Goal: Information Seeking & Learning: Learn about a topic

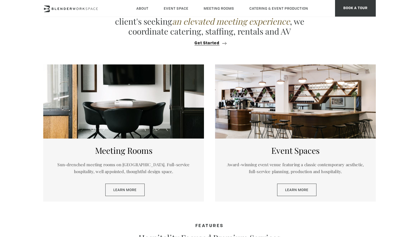
scroll to position [233, 0]
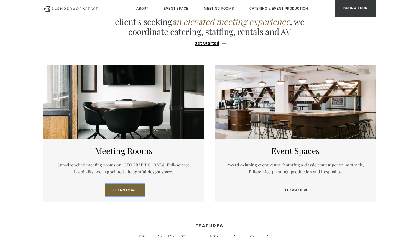
click at [123, 188] on link "Learn More" at bounding box center [124, 190] width 39 height 13
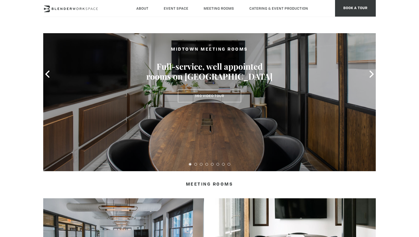
scroll to position [77, 0]
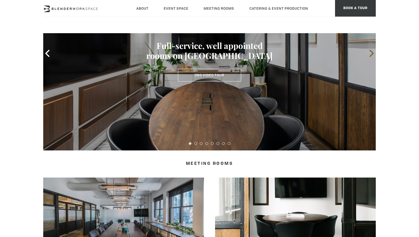
click at [371, 54] on icon at bounding box center [371, 53] width 7 height 7
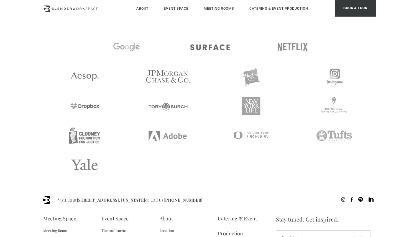
scroll to position [1182, 0]
